Goal: Transaction & Acquisition: Purchase product/service

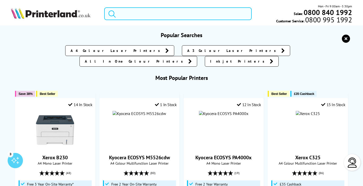
drag, startPoint x: 156, startPoint y: 12, endPoint x: 157, endPoint y: 15, distance: 2.9
click at [156, 12] on input "search" at bounding box center [178, 13] width 148 height 13
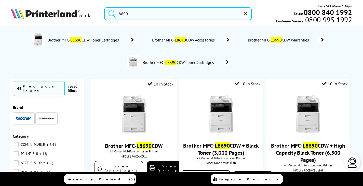
type input "l8690"
click at [131, 111] on img at bounding box center [134, 115] width 38 height 38
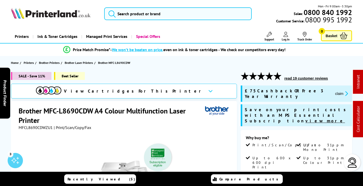
click at [334, 91] on button "claim" at bounding box center [342, 94] width 16 height 6
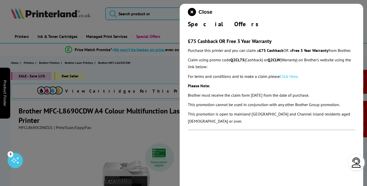
click at [289, 79] on link "Click Here" at bounding box center [289, 76] width 18 height 5
click at [287, 79] on link "Click Here" at bounding box center [289, 76] width 18 height 5
click at [189, 12] on icon "close modal" at bounding box center [192, 12] width 8 height 8
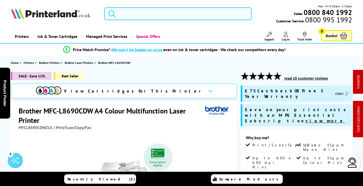
click at [139, 14] on input "search" at bounding box center [178, 13] width 148 height 13
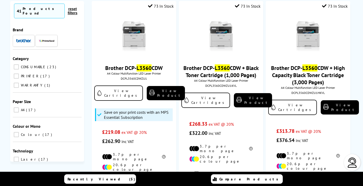
scroll to position [26, 0]
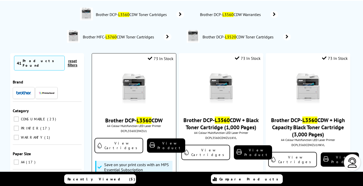
type input "l3560"
click at [138, 91] on img at bounding box center [134, 89] width 38 height 38
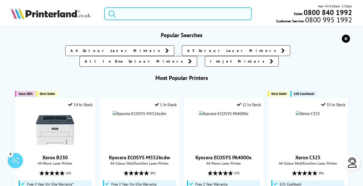
click at [170, 13] on input "search" at bounding box center [178, 13] width 148 height 13
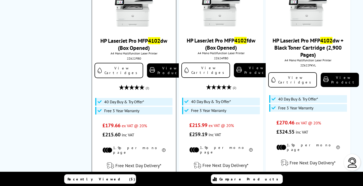
scroll to position [281, 0]
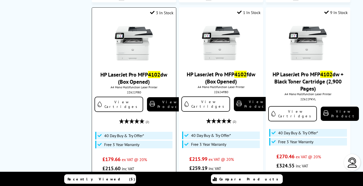
type input "4102"
click at [134, 25] on img at bounding box center [134, 43] width 38 height 38
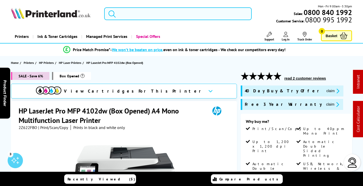
click at [167, 16] on input "search" at bounding box center [178, 13] width 148 height 13
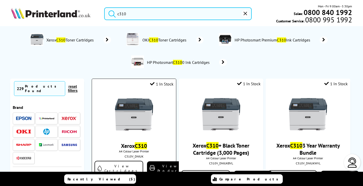
type input "c310"
click at [141, 109] on img at bounding box center [134, 115] width 38 height 38
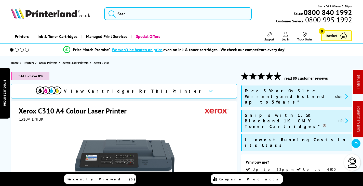
scroll to position [128, 0]
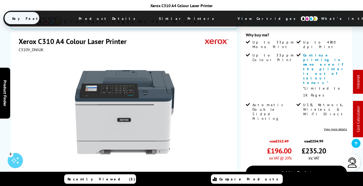
click at [230, 22] on span "View Cartridges" at bounding box center [269, 18] width 78 height 13
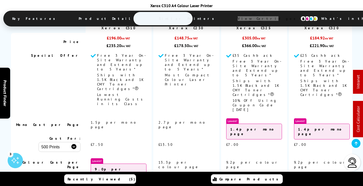
scroll to position [0, 0]
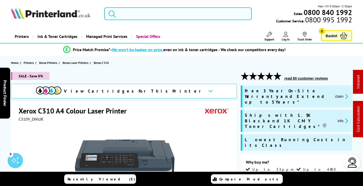
click at [161, 12] on input "search" at bounding box center [178, 13] width 148 height 13
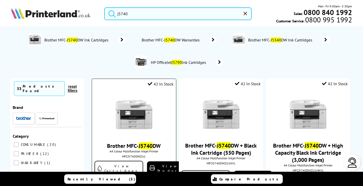
type input "j5740"
click at [139, 103] on img at bounding box center [134, 115] width 38 height 38
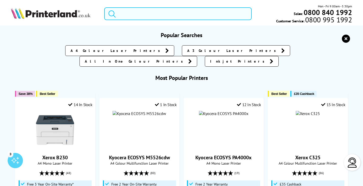
click at [173, 11] on input "search" at bounding box center [178, 13] width 148 height 13
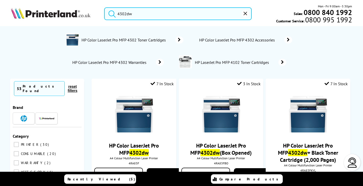
type input "4302dw"
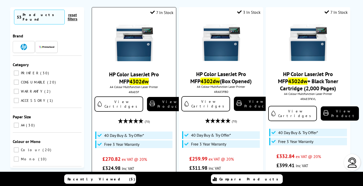
scroll to position [51, 0]
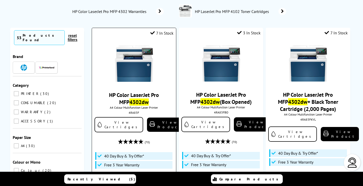
click at [145, 69] on img at bounding box center [134, 64] width 38 height 38
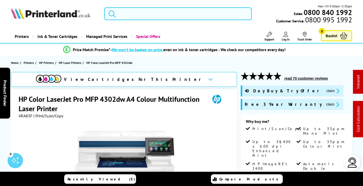
click at [160, 12] on input "search" at bounding box center [178, 13] width 148 height 13
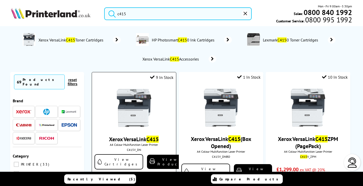
type input "c415"
click at [132, 109] on img at bounding box center [134, 108] width 38 height 38
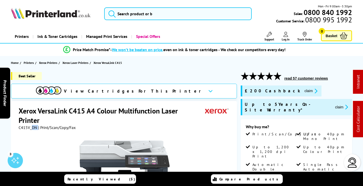
click at [32, 125] on div "C415V_DN | Print/Scan/Copy/Fax" at bounding box center [47, 127] width 57 height 5
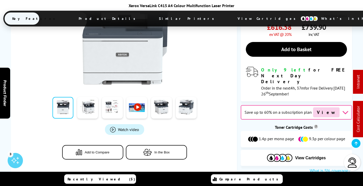
click at [230, 14] on span "View Cartridges" at bounding box center [269, 18] width 78 height 13
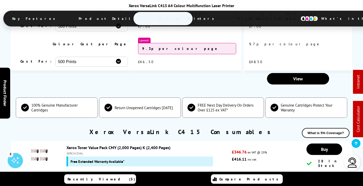
scroll to position [2045, 0]
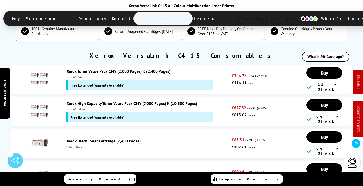
click at [76, 107] on div "XERC410XLVAL" at bounding box center [148, 109] width 163 height 4
copy div "XERC410XLVAL"
